Goal: Navigation & Orientation: Understand site structure

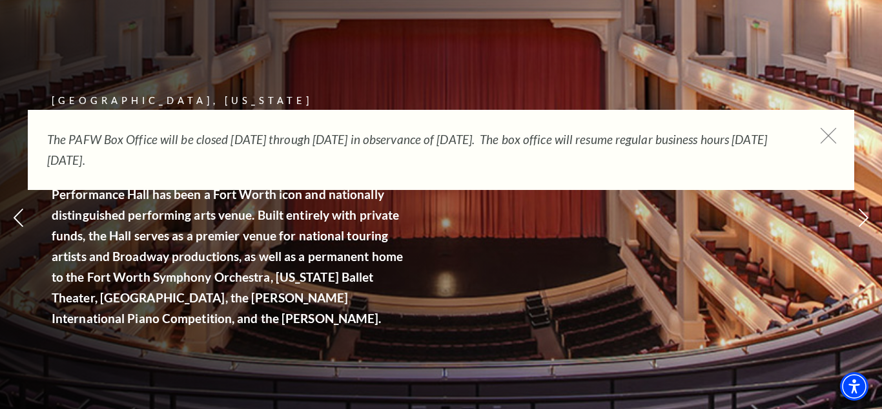
click at [831, 136] on icon at bounding box center [828, 136] width 16 height 16
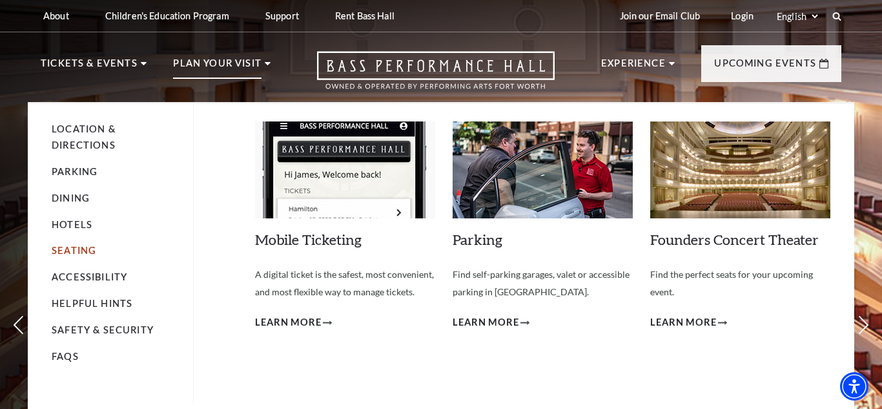
click at [88, 252] on link "Seating" at bounding box center [74, 250] width 45 height 11
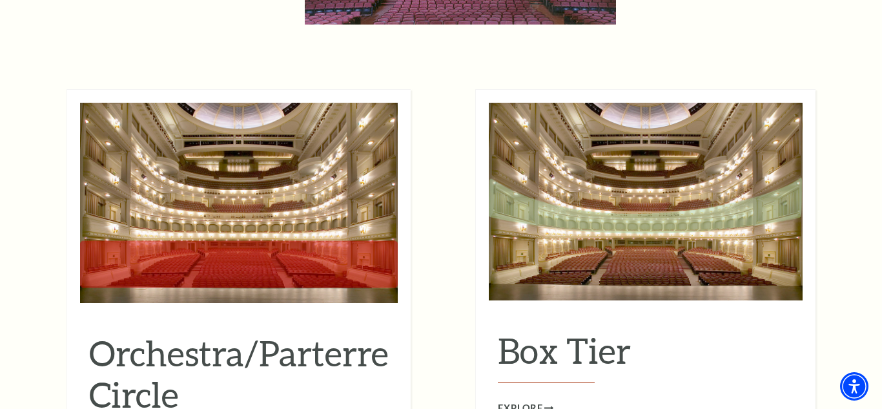
scroll to position [1122, 0]
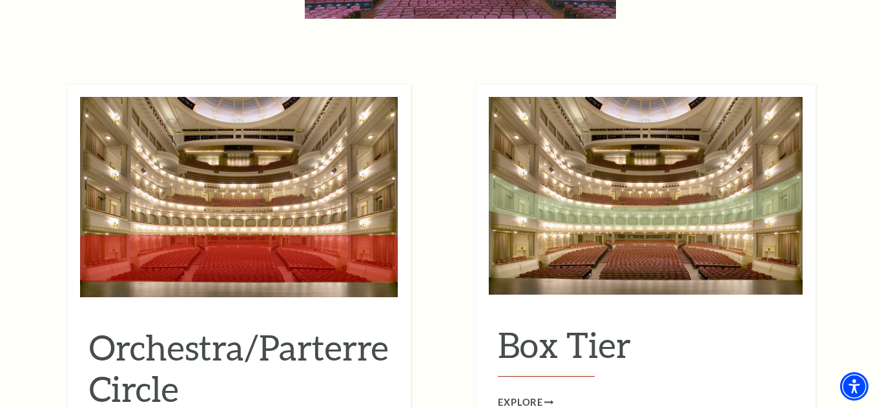
click at [353, 198] on img at bounding box center [239, 197] width 318 height 200
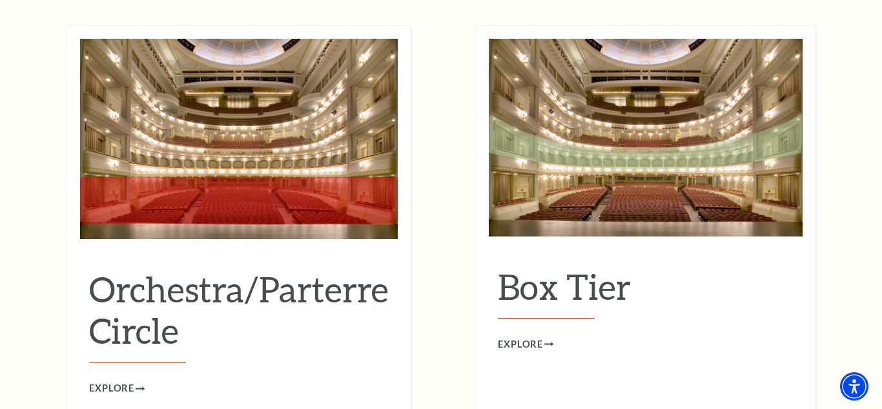
scroll to position [1188, 0]
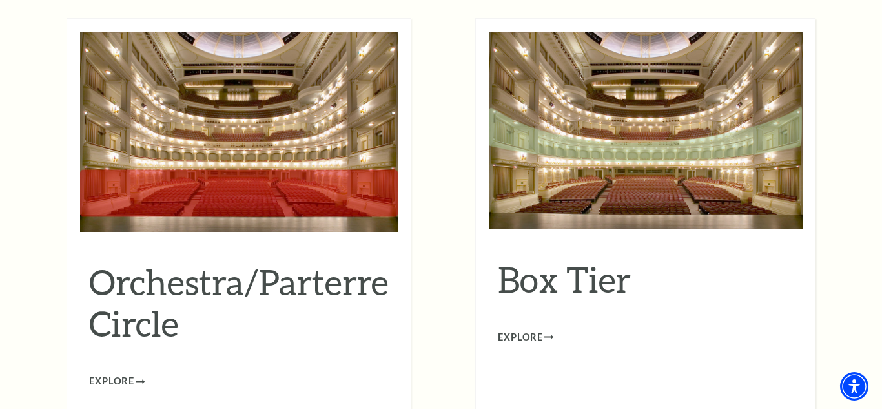
click at [330, 235] on div "Orchestra/Parterre Circle Explore" at bounding box center [239, 312] width 318 height 154
click at [141, 379] on icon at bounding box center [141, 381] width 9 height 5
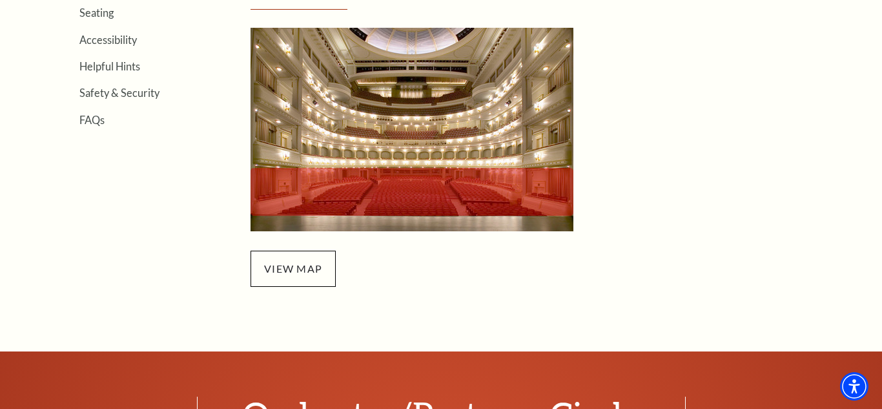
scroll to position [445, 0]
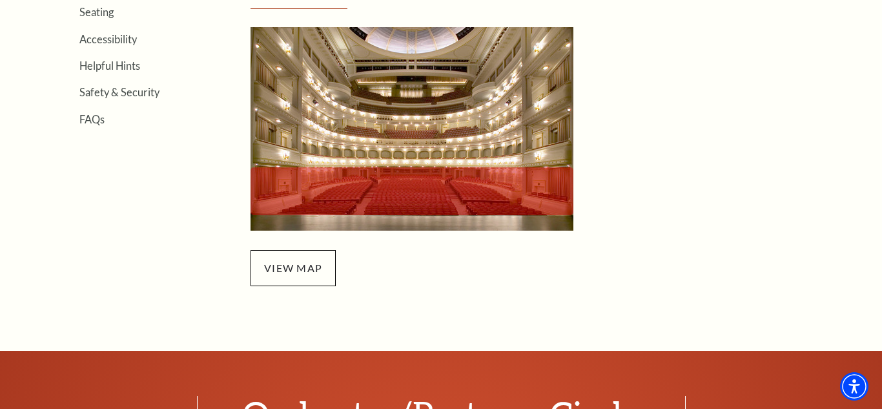
click at [553, 188] on img at bounding box center [411, 128] width 323 height 203
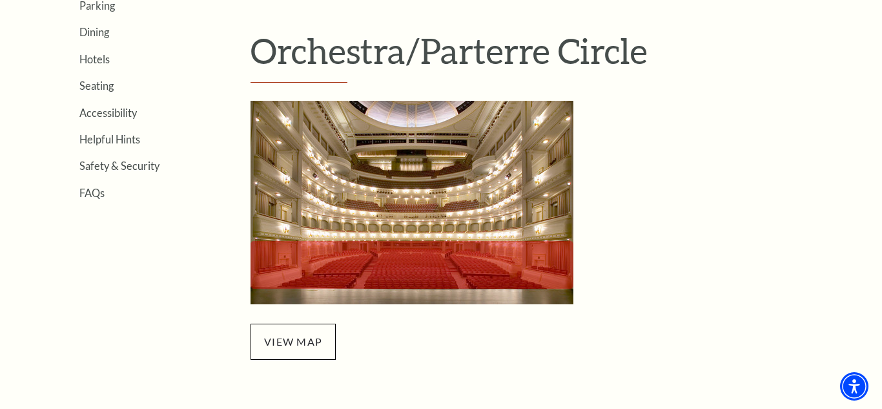
scroll to position [380, 0]
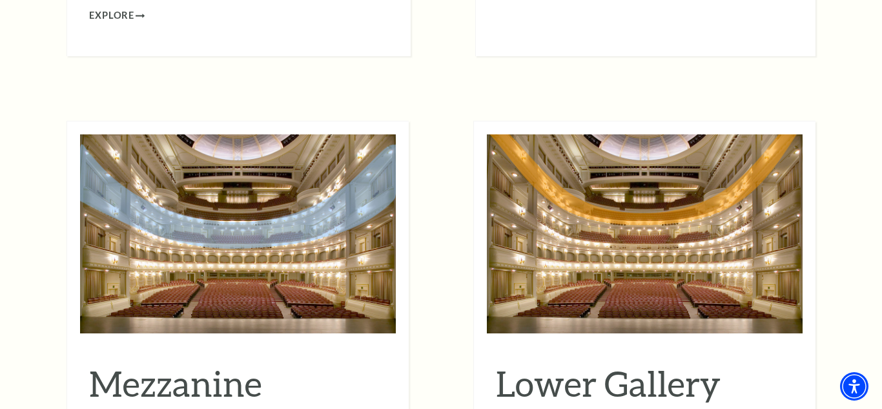
scroll to position [1561, 0]
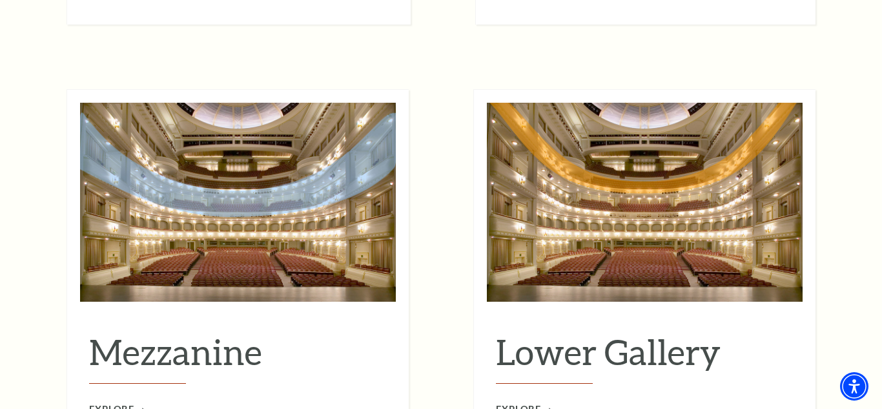
click at [685, 165] on img at bounding box center [645, 202] width 316 height 199
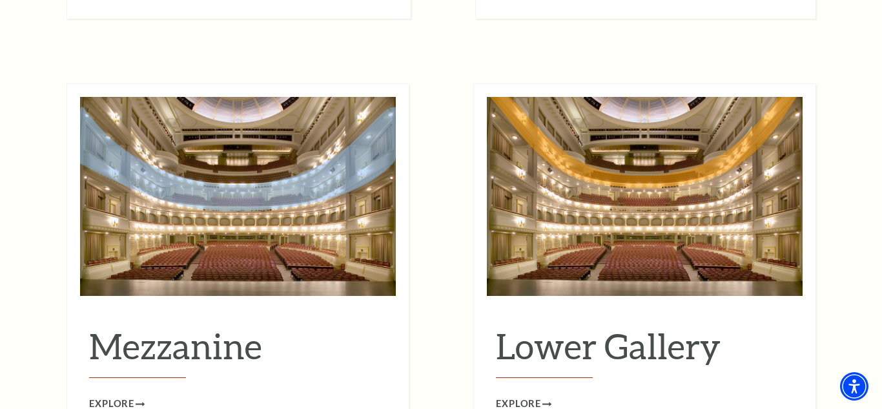
click at [686, 185] on img at bounding box center [645, 196] width 316 height 199
click at [531, 396] on span "Explore" at bounding box center [518, 404] width 45 height 16
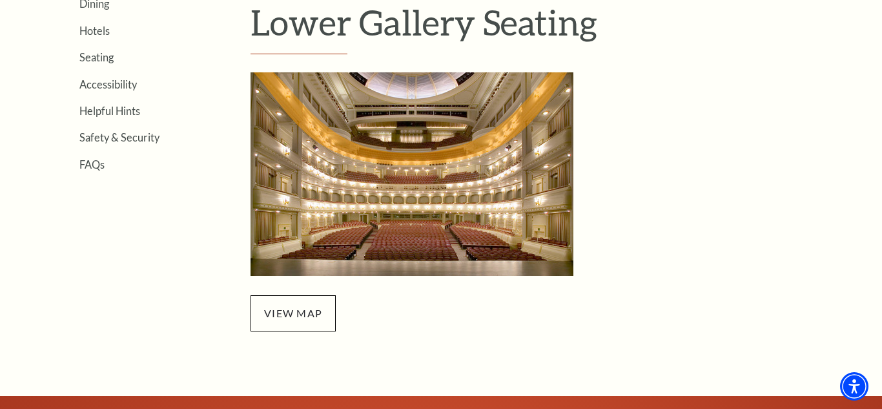
scroll to position [411, 0]
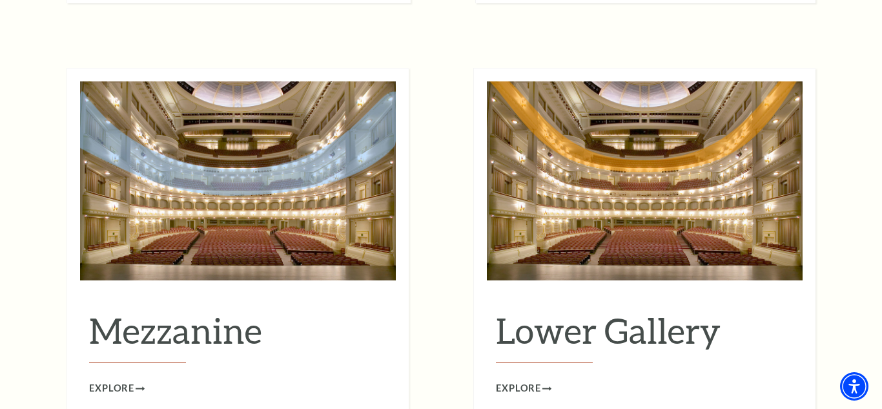
scroll to position [1588, 0]
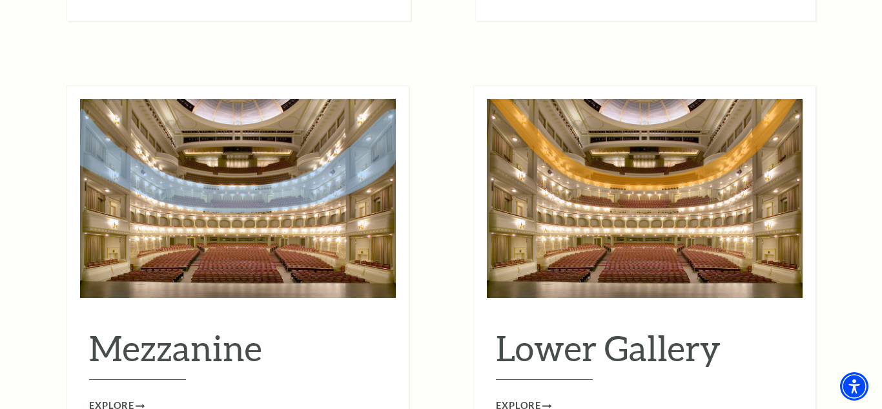
click at [338, 219] on img at bounding box center [238, 198] width 316 height 199
click at [140, 403] on use at bounding box center [141, 405] width 9 height 4
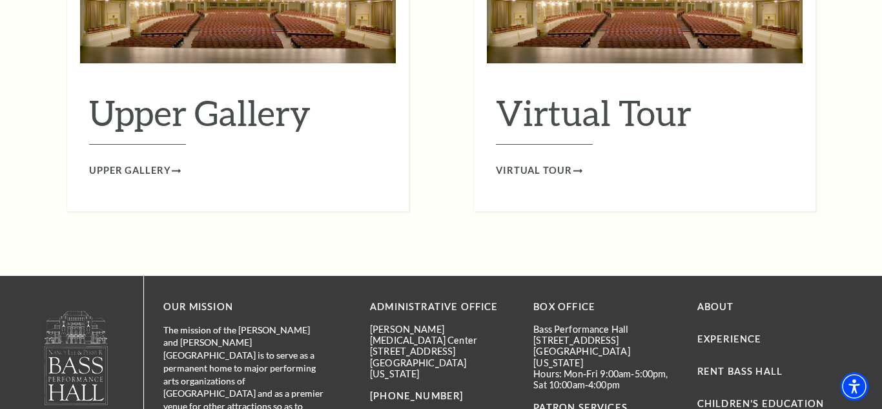
scroll to position [2156, 0]
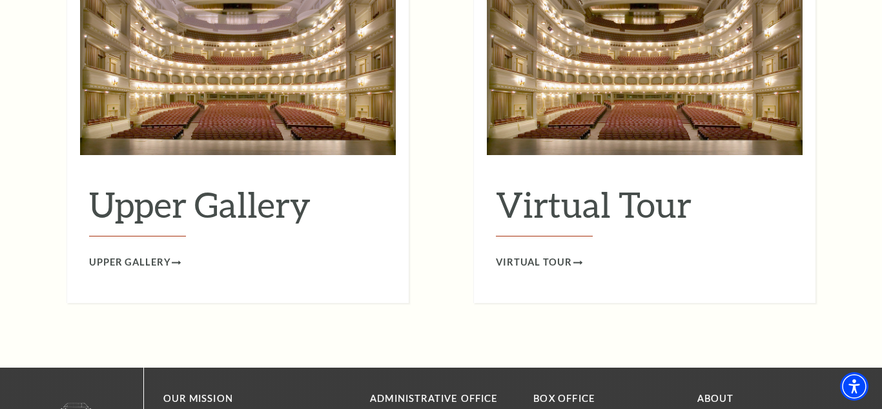
click at [675, 183] on h2 "Virtual Tour" at bounding box center [645, 209] width 298 height 53
click at [546, 261] on div "Virtual Tour Virtual Tour" at bounding box center [644, 122] width 342 height 360
click at [557, 254] on span "Virtual Tour" at bounding box center [534, 262] width 76 height 16
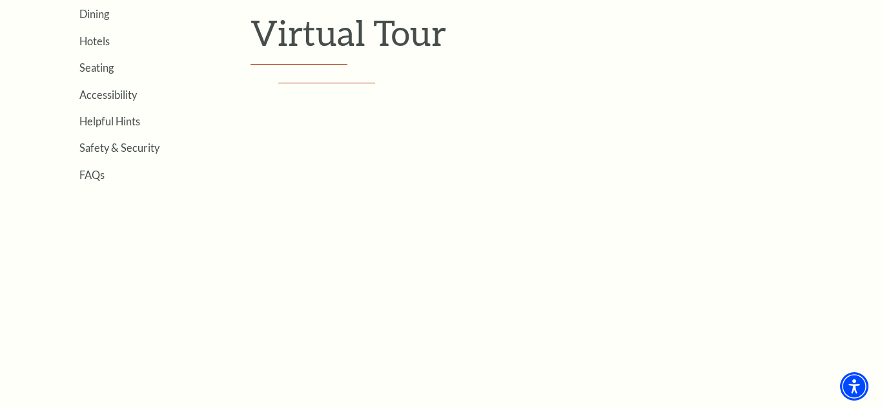
scroll to position [469, 0]
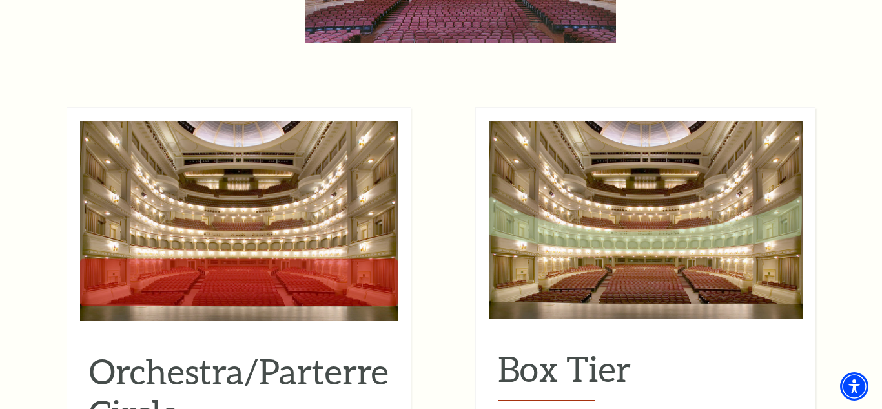
scroll to position [1121, 0]
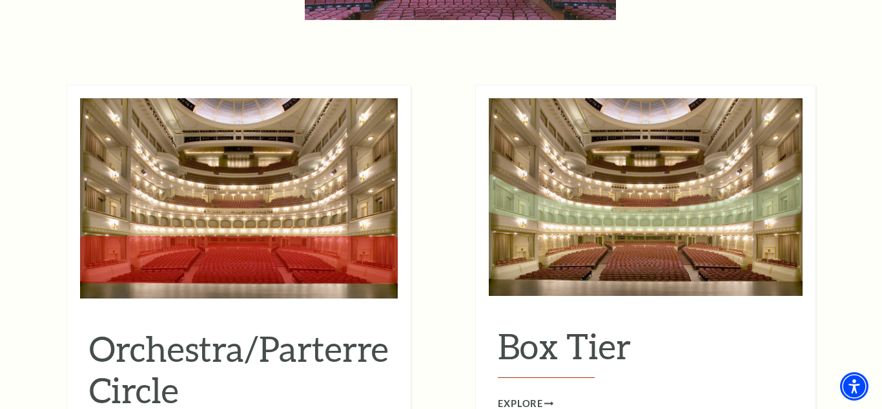
click at [716, 156] on img at bounding box center [646, 197] width 314 height 198
click at [722, 195] on img at bounding box center [646, 197] width 314 height 198
click at [534, 396] on span "Explore" at bounding box center [520, 404] width 45 height 16
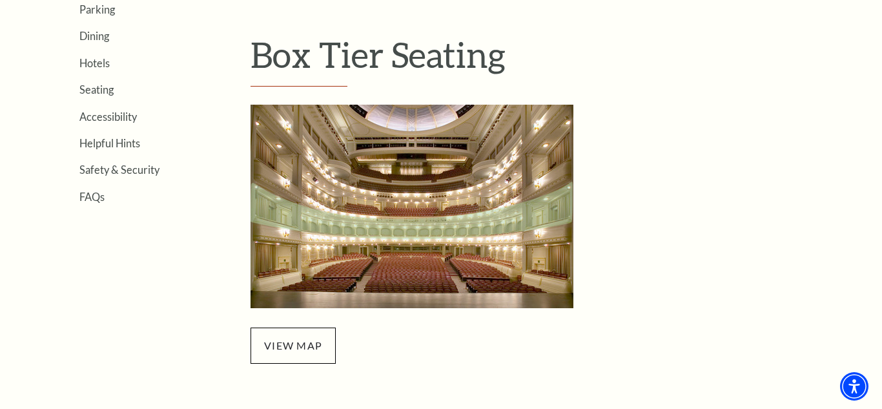
scroll to position [361, 0]
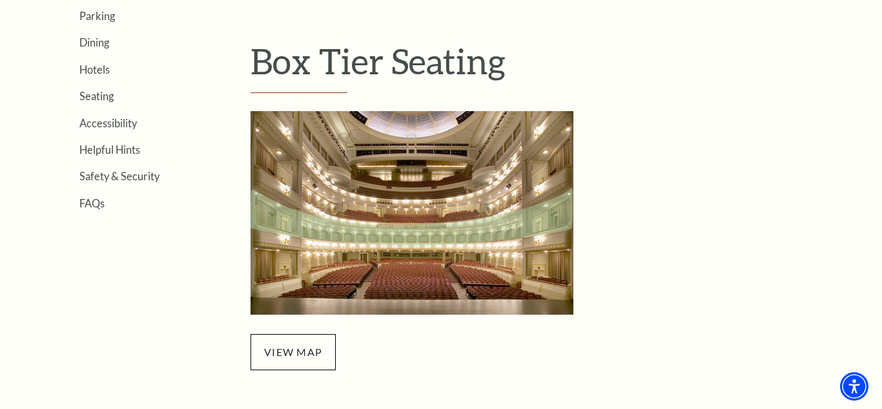
click at [465, 185] on img at bounding box center [411, 212] width 323 height 203
